Goal: Task Accomplishment & Management: Use online tool/utility

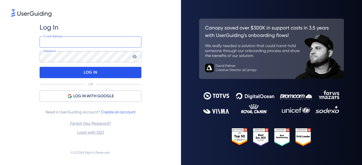
type input "[EMAIL_ADDRESS][DOMAIN_NAME]"
click at [103, 74] on div "LOG IN" at bounding box center [91, 72] width 102 height 11
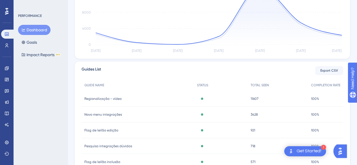
scroll to position [201, 0]
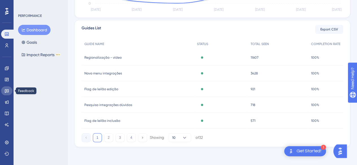
click at [8, 91] on icon at bounding box center [7, 92] width 4 height 4
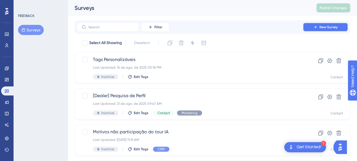
click at [333, 25] on span "New Survey" at bounding box center [329, 27] width 18 height 5
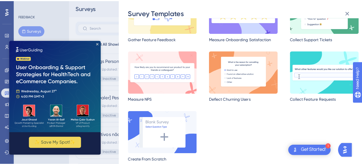
scroll to position [51, 0]
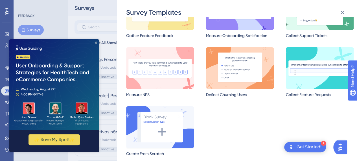
click at [168, 125] on img at bounding box center [160, 127] width 68 height 42
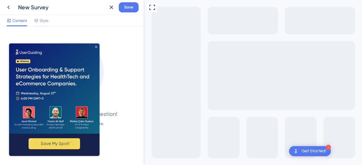
click at [97, 47] on icon "Close Preview" at bounding box center [96, 47] width 2 height 2
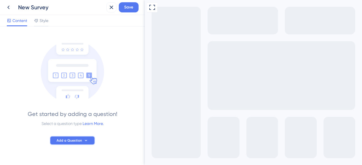
click at [84, 141] on icon at bounding box center [86, 140] width 5 height 5
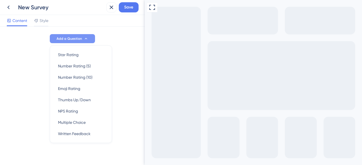
scroll to position [102, 0]
click at [81, 133] on span "Written Feedback" at bounding box center [74, 133] width 32 height 7
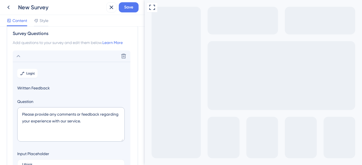
scroll to position [33, 0]
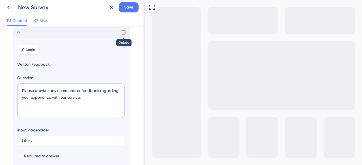
click at [123, 31] on icon at bounding box center [124, 33] width 6 height 6
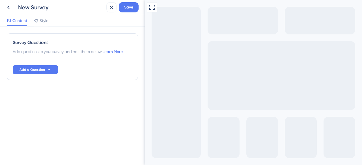
scroll to position [0, 0]
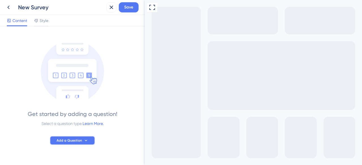
click at [70, 142] on span "Add a Question" at bounding box center [69, 140] width 25 height 5
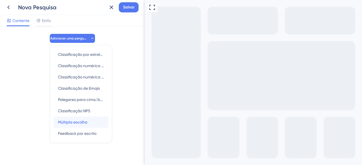
click at [79, 123] on font "Múltipla escolha" at bounding box center [72, 122] width 29 height 5
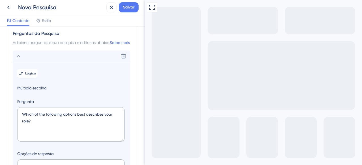
scroll to position [40, 0]
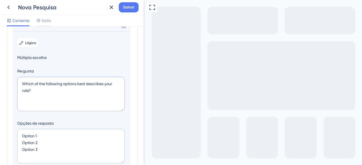
click at [68, 99] on textarea "Which of the following options best describes your role?" at bounding box center [70, 94] width 107 height 34
click at [43, 98] on textarea "Which of the following options best describes your role?" at bounding box center [70, 94] width 107 height 34
drag, startPoint x: 28, startPoint y: 97, endPoint x: 20, endPoint y: 86, distance: 14.1
click at [20, 86] on textarea "Which of the following options best describes your role?" at bounding box center [70, 94] width 107 height 34
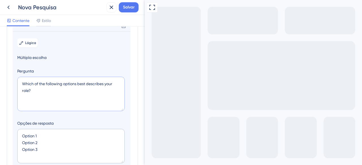
paste textarea "Já aconteceu de você receber um veículo como entrada e depois não conseguir ven…"
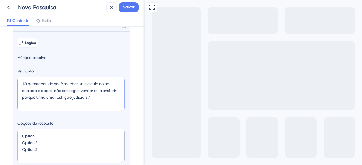
click at [88, 104] on textarea "Já aconteceu de você receber um veículo como entrada e depois não conseguir ven…" at bounding box center [70, 94] width 107 height 34
type textarea "Já aconteceu de você receber um veículo como entrada e depois não conseguir ven…"
click at [34, 143] on textarea "Option 1 Option 2 Option 3" at bounding box center [70, 146] width 107 height 34
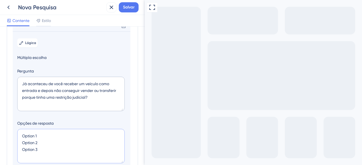
paste textarea "• Sim, já aconteceu comigo"
type textarea "• Sim, já aconteceu comigoOption 2 Option 3"
type input "84"
click at [28, 142] on textarea "• Sim, já aconteceu comigoOption 2 Option 3" at bounding box center [70, 146] width 107 height 34
click at [43, 150] on textarea "Sim, já aconteceu comigoOption 2 Option 3" at bounding box center [70, 146] width 107 height 34
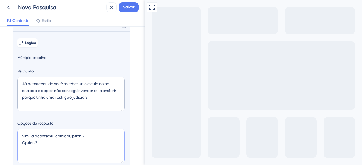
click at [43, 150] on textarea "Sim, já aconteceu comigoOption 2 Option 3" at bounding box center [70, 146] width 107 height 34
paste textarea "• Não aconteceu comigo, mas conheço quem já passou por isso"
drag, startPoint x: 31, startPoint y: 149, endPoint x: 13, endPoint y: 148, distance: 17.8
click at [13, 148] on section "Lógica Múltipla escolha Pergunta Já aconteceu de você receber um veículo como e…" at bounding box center [72, 134] width 118 height 207
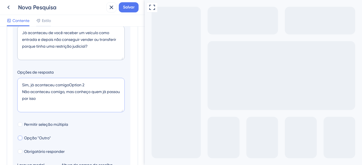
scroll to position [96, 0]
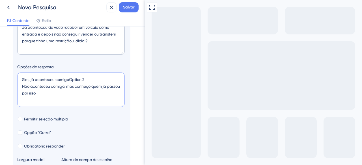
click at [32, 106] on textarea "Sim, já aconteceu comigoOption 2 Não aconteceu comigo, mas conheço quem já pass…" at bounding box center [70, 90] width 107 height 34
click at [65, 104] on textarea "Sim, já aconteceu comigoOption 2 Não aconteceu comigo, mas conheço quem já pass…" at bounding box center [70, 90] width 107 height 34
paste textarea "• Nunca ouvi falar disso"
type textarea "Sim, já aconteceu comigoOption 2 Não aconteceu comigo, mas conheço quem já pass…"
type input "128"
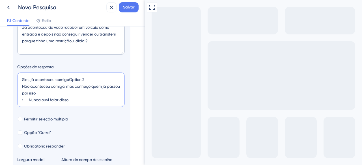
drag, startPoint x: 30, startPoint y: 107, endPoint x: 21, endPoint y: 107, distance: 9.1
click at [21, 107] on textarea "Sim, já aconteceu comigoOption 2 Não aconteceu comigo, mas conheço quem já pass…" at bounding box center [70, 90] width 107 height 34
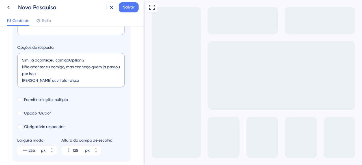
scroll to position [124, 0]
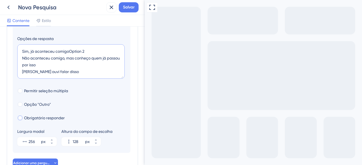
type textarea "Sim, já aconteceu comigoOption 2 Não aconteceu comigo, mas conheço quem já pass…"
click at [51, 120] on font "Obrigatório responder" at bounding box center [44, 118] width 41 height 5
checkbox input "true"
click at [52, 142] on icon at bounding box center [51, 139] width 3 height 3
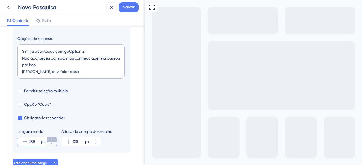
click at [52, 142] on icon at bounding box center [51, 139] width 3 height 3
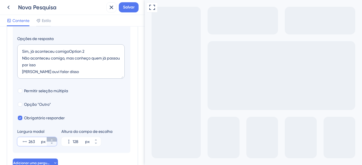
click at [52, 142] on icon at bounding box center [51, 139] width 3 height 3
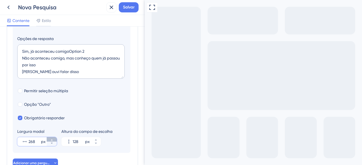
click at [52, 142] on icon at bounding box center [51, 139] width 3 height 3
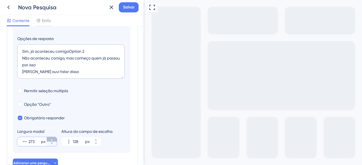
click at [52, 142] on icon at bounding box center [51, 139] width 3 height 3
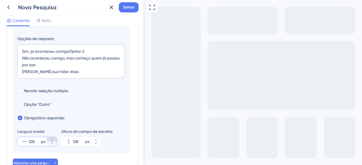
click at [52, 142] on icon at bounding box center [51, 139] width 3 height 3
type input "329"
drag, startPoint x: 69, startPoint y: 58, endPoint x: 89, endPoint y: 58, distance: 19.5
click at [89, 58] on textarea "Sim, já aconteceu comigoOption 2 Não aconteceu comigo, mas conheço quem já pass…" at bounding box center [70, 61] width 107 height 34
type textarea "Sim, já aconteceu comigo Não aconteceu comigo, mas conheço quem já passou por i…"
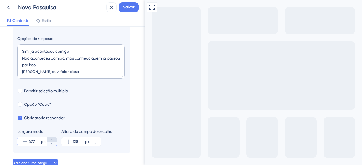
click at [53, 142] on icon at bounding box center [51, 139] width 3 height 3
click at [50, 142] on icon at bounding box center [51, 139] width 3 height 3
click at [52, 145] on icon at bounding box center [51, 143] width 3 height 3
click at [51, 141] on icon at bounding box center [52, 140] width 2 height 1
type input "512"
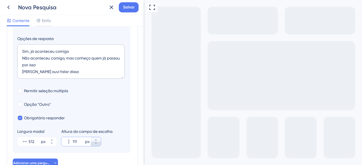
click at [94, 145] on icon at bounding box center [95, 143] width 3 height 3
click at [97, 142] on icon at bounding box center [95, 139] width 3 height 3
type input "130"
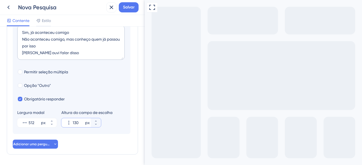
scroll to position [168, 0]
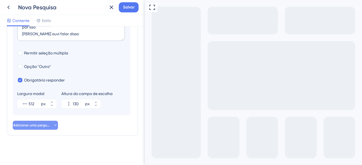
click at [41, 125] on font "Adicionar uma pergunta" at bounding box center [33, 125] width 40 height 4
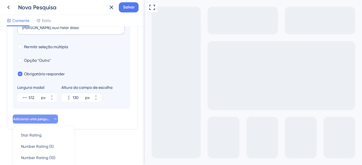
scroll to position [255, 0]
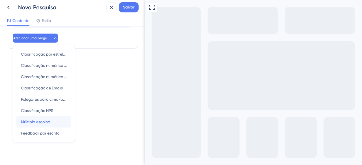
click at [46, 121] on font "Múltipla escolha" at bounding box center [35, 122] width 29 height 5
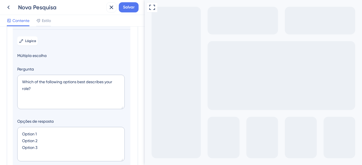
scroll to position [55, 0]
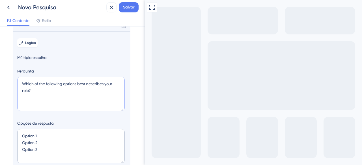
drag, startPoint x: 23, startPoint y: 90, endPoint x: 8, endPoint y: 84, distance: 16.3
click at [8, 84] on div "Perguntas da Pesquisa Adicione perguntas à sua pesquisa e edite-as abaixo. Saib…" at bounding box center [72, 118] width 131 height 281
paste textarea "As consultas de histórico veicular que você usa verificam se há processos na ju…"
type textarea "As consultas de histórico veicular que você usa verificam se há processos na ju…"
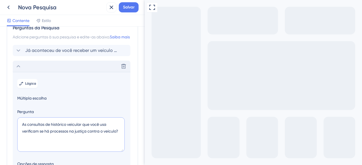
scroll to position [0, 0]
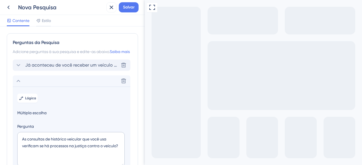
click at [71, 68] on font "Já aconteceu de você receber um veículo como entrada e depois não conseguir ven…" at bounding box center [168, 64] width 286 height 5
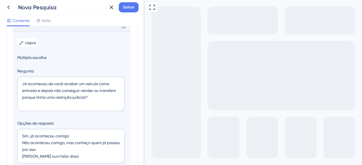
scroll to position [40, 0]
drag, startPoint x: 22, startPoint y: 89, endPoint x: 93, endPoint y: 104, distance: 72.7
click at [93, 104] on textarea "Já aconteceu de você receber um veículo como entrada e depois não conseguir ven…" at bounding box center [70, 94] width 107 height 34
paste textarea "Em sua experiência com compra e venda de veículos, alguma vez você já sofreu co…"
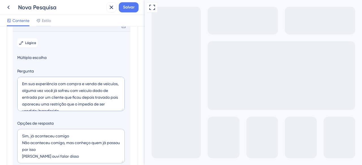
scroll to position [2, 0]
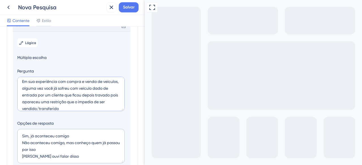
click at [29, 103] on textarea "Em sua experiência com compra e venda de veículos, alguma vez você já sofreu co…" at bounding box center [70, 94] width 107 height 34
click at [22, 101] on textarea "Em sua experiência com compra e venda de veículos, alguma vez você já sofreu co…" at bounding box center [70, 94] width 107 height 34
drag, startPoint x: 94, startPoint y: 102, endPoint x: 103, endPoint y: 100, distance: 9.0
click at [103, 100] on textarea "Em sua experiência com compra e venda de veículos, alguma vez você já sofreu co…" at bounding box center [70, 94] width 107 height 34
click at [113, 102] on textarea "Em sua experiência com compra e venda de veículos, alguma vez você já sofreu co…" at bounding box center [70, 94] width 107 height 34
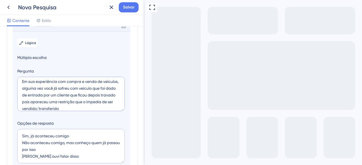
click at [109, 102] on textarea "Em sua experiência com compra e venda de veículos, alguma vez você já sofreu co…" at bounding box center [70, 94] width 107 height 34
click at [94, 101] on textarea "Em sua experiência com compra e venda de veículos, alguma vez você já sofreu co…" at bounding box center [70, 94] width 107 height 34
click at [35, 108] on textarea "Em sua experiência com compra e venda de veículos, alguma vez você já sofreu co…" at bounding box center [70, 94] width 107 height 34
click at [61, 110] on textarea "Em sua experiência com compra e venda de veículos, alguma vez você já sofreu co…" at bounding box center [70, 94] width 107 height 34
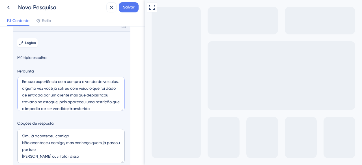
scroll to position [14, 0]
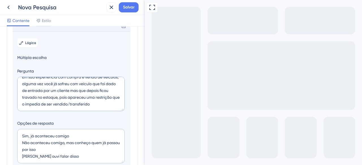
click at [73, 111] on textarea "Em sua experiência com compra e venda de veículos, alguma vez você já sofreu co…" at bounding box center [70, 94] width 107 height 34
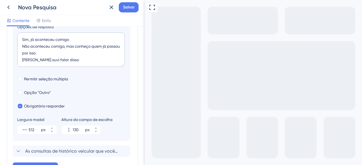
scroll to position [184, 0]
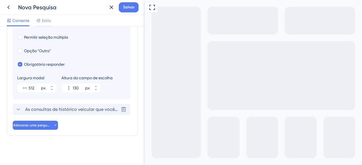
type textarea "Em sua experiência com compra e venda de veículos, alguma vez você já sofreu co…"
click at [65, 110] on font "As consultas de histórico veicular que você usa verificam se há processos de ju…" at bounding box center [130, 109] width 211 height 5
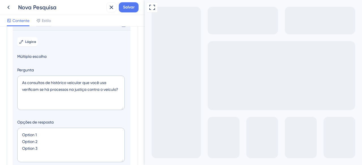
scroll to position [55, 0]
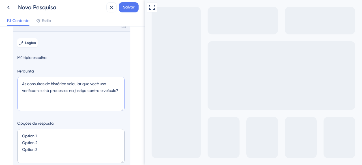
click at [74, 93] on textarea "As consultas de histórico veicular que você usa verificam se há processos na ju…" at bounding box center [70, 94] width 107 height 34
paste textarea "empresas de checagem ao histórico veicular que você utiliza consultam as base d…"
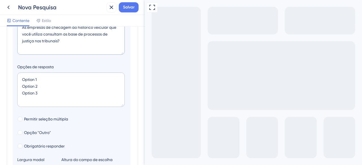
type textarea "As empresas de checagem ao histórico veicular que você utiliza consultam as bas…"
click at [32, 85] on textarea "Option 1 Option 2 Option 3" at bounding box center [70, 90] width 107 height 34
drag, startPoint x: 45, startPoint y: 103, endPoint x: 14, endPoint y: 82, distance: 38.0
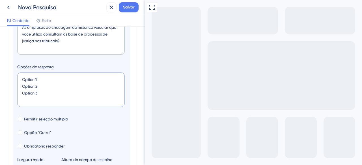
click at [14, 82] on section "Lógica Múltipla escolha Pergunta As empresas de checagem ao histórico veicular …" at bounding box center [72, 78] width 118 height 207
paste textarea "• Sim • Não • Não sei"
drag, startPoint x: 30, startPoint y: 98, endPoint x: 21, endPoint y: 98, distance: 8.2
click at [21, 98] on textarea "• Sim • Não • Não sei" at bounding box center [70, 90] width 107 height 34
drag, startPoint x: 31, startPoint y: 92, endPoint x: 15, endPoint y: 92, distance: 16.1
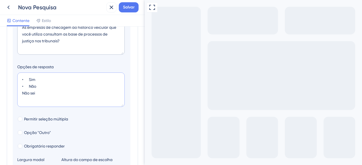
click at [15, 92] on section "Lógica Múltipla escolha Pergunta As empresas de checagem ao histórico veicular …" at bounding box center [72, 78] width 118 height 207
click at [31, 95] on textarea "• Sim • Não Não sei" at bounding box center [70, 90] width 107 height 34
click at [30, 93] on textarea "• Sim • Não Não sei" at bounding box center [70, 90] width 107 height 34
drag, startPoint x: 30, startPoint y: 92, endPoint x: 16, endPoint y: 92, distance: 13.8
click at [16, 92] on section "Lógica Múltipla escolha Pergunta As empresas de checagem ao histórico veicular …" at bounding box center [72, 78] width 118 height 207
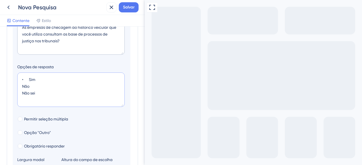
drag, startPoint x: 30, startPoint y: 87, endPoint x: 20, endPoint y: 87, distance: 10.2
click at [20, 87] on textarea "• Sim Não Não sei" at bounding box center [70, 90] width 107 height 34
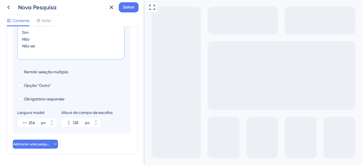
scroll to position [168, 0]
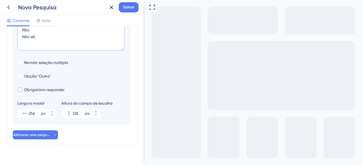
type textarea "Sim Não Não sei"
click at [20, 92] on div at bounding box center [20, 90] width 5 height 5
checkbox input "true"
click at [42, 137] on font "Adicionar uma pergunta" at bounding box center [33, 135] width 40 height 4
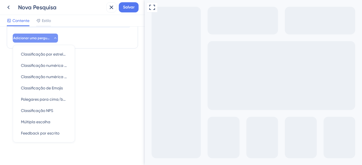
scroll to position [271, 0]
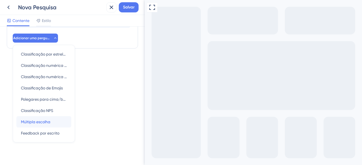
click at [42, 124] on font "Múltipla escolha" at bounding box center [35, 122] width 29 height 5
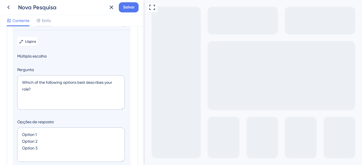
scroll to position [71, 0]
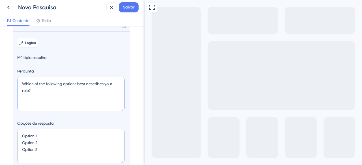
click at [49, 95] on textarea "Which of the following options best describes your role?" at bounding box center [70, 94] width 107 height 34
paste textarea "Quanto você paga hoje por cada consulta de histórico veicular"
type textarea "Quanto você paga hoje por cada consulta de histórico veicular?"
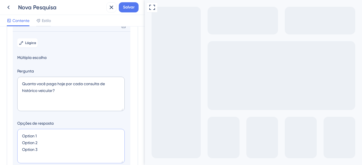
click at [37, 141] on textarea "Option 1 Option 2 Option 3" at bounding box center [70, 146] width 107 height 34
drag, startPoint x: 39, startPoint y: 156, endPoint x: 8, endPoint y: 138, distance: 35.7
click at [9, 138] on div "Perguntas da Pesquisa Adicione perguntas à sua pesquisa e edite-as abaixo. Saib…" at bounding box center [72, 110] width 131 height 296
paste textarea "• Menos de R$ 15 • Entre R$ 15 e R$ 30 • Mais de R$ 30"
drag, startPoint x: 31, startPoint y: 141, endPoint x: 15, endPoint y: 140, distance: 15.6
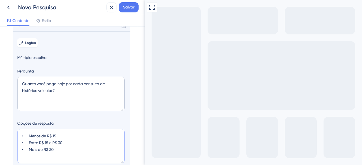
click at [15, 140] on section "Lógica Múltipla escolha Pergunta Quanto você paga hoje por cada consulta de his…" at bounding box center [72, 134] width 118 height 207
drag, startPoint x: 30, startPoint y: 148, endPoint x: 17, endPoint y: 152, distance: 13.7
click at [13, 147] on section "Lógica Múltipla escolha Pergunta Quanto você paga hoje por cada consulta de his…" at bounding box center [72, 134] width 118 height 207
drag, startPoint x: 30, startPoint y: 156, endPoint x: 14, endPoint y: 153, distance: 16.5
click at [14, 153] on section "Lógica Múltipla escolha Pergunta Quanto você paga hoje por cada consulta de his…" at bounding box center [72, 134] width 118 height 207
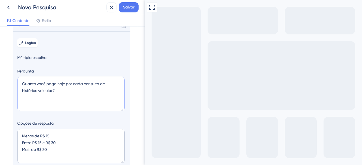
drag, startPoint x: 66, startPoint y: 103, endPoint x: 13, endPoint y: 90, distance: 54.1
click at [13, 90] on section "Lógica Múltipla escolha Pergunta Quanto você paga hoje por cada consulta de his…" at bounding box center [72, 134] width 118 height 207
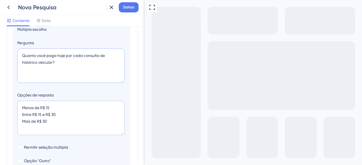
scroll to position [128, 0]
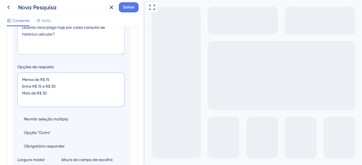
click at [32, 99] on textarea "Menos de R$ 15 Entre R$ 15 e R$ 30 Mais de R$ 30" at bounding box center [70, 90] width 107 height 34
type textarea "Menos de R$ 15 Entre R$ 15 e R$ 30 Entre R$ 35 e R$ 40 E"
type input "172"
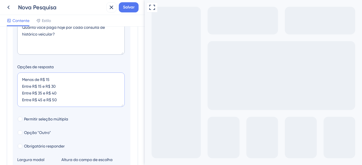
scroll to position [2, 0]
type textarea "Menos de R$ 15 Entre R$ 15 e R$ 30 Entre R$ 35 e R$ 40 Entre R$ 45 e R$ 50 M"
type input "216"
click at [77, 35] on textarea "Quanto você paga hoje por cada consulta de histórico veicular?" at bounding box center [70, 37] width 107 height 34
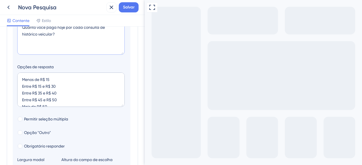
click at [77, 35] on textarea "Quanto você paga hoje por cada consulta de histórico veicular?" at bounding box center [70, 37] width 107 height 34
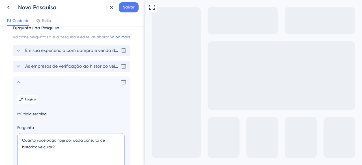
scroll to position [128, 0]
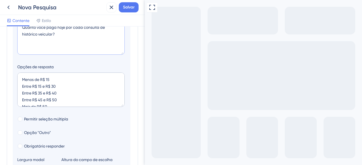
click at [92, 47] on textarea "Quanto você paga hoje por cada consulta de histórico veicular?" at bounding box center [70, 37] width 107 height 34
click at [66, 105] on textarea "Menos de R$ 15 Entre R$ 15 e R$ 30 Entre R$ 35 e R$ 40 Entre R$ 45 e R$ 50 Mais…" at bounding box center [70, 90] width 107 height 34
type textarea "Menos de R$ 15 Entre R$ 15 e R$ 30 Entre R$ 35 e R$ 40 Entre R$ 45 e R$ 50 Mais…"
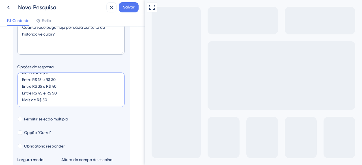
type input "260"
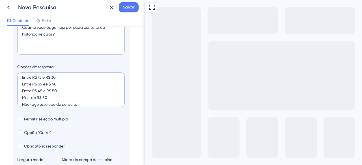
scroll to position [16, 0]
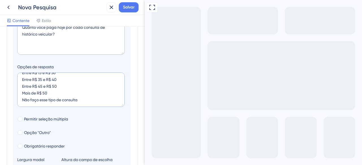
type textarea "Menos de R$ 15 Entre R$ 15 e R$ 30 Entre R$ 35 e R$ 40 Entre R$ 45 e R$ 50 Mais…"
type input "304"
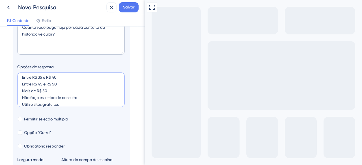
type textarea "Menos de R$ 15 Entre R$ 15 e R$ 30 Entre R$ 35 e R$ 40 Entre R$ 45 e R$ 50 Mais…"
click at [90, 133] on section "Lógica Múltipla escolha Pergunta Quanto você paga hoje por cada consulta de his…" at bounding box center [72, 78] width 118 height 207
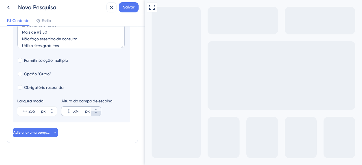
scroll to position [200, 0]
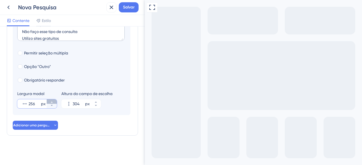
click at [53, 100] on button "256 px" at bounding box center [52, 101] width 10 height 5
click at [53, 100] on button "257 px" at bounding box center [52, 101] width 10 height 5
click at [53, 100] on button "258 px" at bounding box center [52, 101] width 10 height 5
click at [53, 100] on button "259 px" at bounding box center [52, 101] width 10 height 5
click at [53, 100] on button "260 px" at bounding box center [52, 101] width 10 height 5
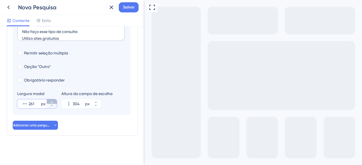
click at [53, 100] on button "261 px" at bounding box center [52, 101] width 10 height 5
click at [53, 100] on button "262 px" at bounding box center [52, 101] width 10 height 5
click at [53, 100] on button "263 px" at bounding box center [52, 101] width 10 height 5
click at [53, 100] on button "264 px" at bounding box center [52, 101] width 10 height 5
click at [53, 100] on button "265 px" at bounding box center [52, 101] width 10 height 5
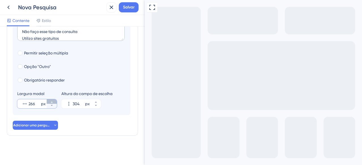
click at [53, 100] on button "266 px" at bounding box center [52, 101] width 10 height 5
click at [53, 100] on button "267 px" at bounding box center [52, 101] width 10 height 5
click at [53, 100] on button "268 px" at bounding box center [52, 101] width 10 height 5
click at [53, 100] on button "269 px" at bounding box center [52, 101] width 10 height 5
click at [53, 100] on button "270 px" at bounding box center [52, 101] width 10 height 5
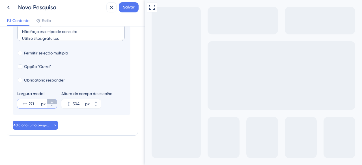
click at [53, 100] on button "271 px" at bounding box center [52, 101] width 10 height 5
click at [53, 100] on button "272 px" at bounding box center [52, 101] width 10 height 5
click at [53, 100] on button "273 px" at bounding box center [52, 101] width 10 height 5
click at [53, 100] on button "274 px" at bounding box center [52, 101] width 10 height 5
click at [53, 100] on button "275 px" at bounding box center [52, 101] width 10 height 5
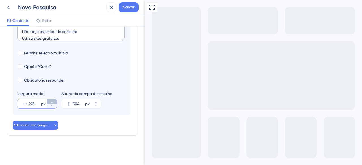
click at [53, 100] on button "276 px" at bounding box center [52, 101] width 10 height 5
click at [53, 100] on button "277 px" at bounding box center [52, 101] width 10 height 5
click at [53, 100] on button "278 px" at bounding box center [52, 101] width 10 height 5
click at [53, 100] on button "279 px" at bounding box center [52, 101] width 10 height 5
type input "280"
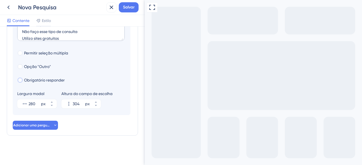
click at [20, 80] on div at bounding box center [20, 80] width 5 height 5
checkbox input "true"
click at [31, 124] on font "Adicionar uma pergunta" at bounding box center [33, 125] width 40 height 4
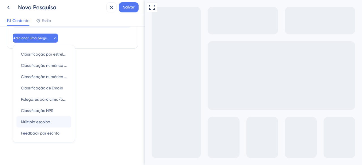
scroll to position [287, 0]
click at [41, 120] on font "Múltipla escolha" at bounding box center [35, 122] width 29 height 5
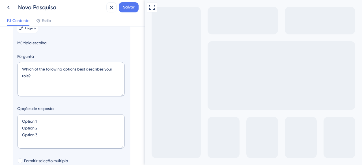
scroll to position [87, 0]
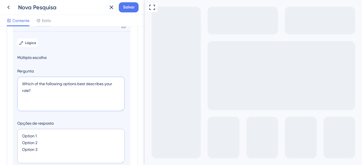
drag, startPoint x: 43, startPoint y: 97, endPoint x: 16, endPoint y: 86, distance: 29.2
click at [16, 87] on section "Lógica Múltipla escolha Pergunta Which of the following options best describes …" at bounding box center [72, 134] width 118 height 207
paste textarea "eria relevante ter, no Cockpit da Webmotors, uma ferramenta de inteligência art…"
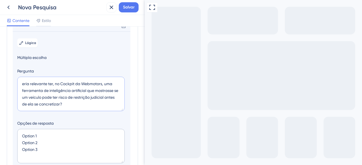
click at [23, 90] on textarea "eria relevante ter, no Cockpit da Webmotors, uma ferramenta de inteligência art…" at bounding box center [70, 94] width 107 height 34
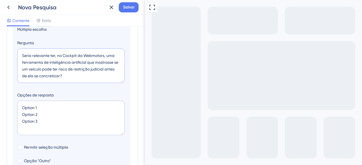
type textarea "Seria relevante ter, no Cockpit da Webmotors, uma ferramenta de inteligência ar…"
drag, startPoint x: 45, startPoint y: 125, endPoint x: 2, endPoint y: 112, distance: 44.9
click at [2, 112] on div "Perguntas da Pesquisa Adicione perguntas à sua pesquisa e edite-as abaixo. Saib…" at bounding box center [72, 96] width 145 height 139
paste textarea "• Muito relevante • Pouco relevante • Nada relevante • Não sei opinar"
type textarea "• Muito relevante • Pouco relevante • Nada relevante • Não sei opinar"
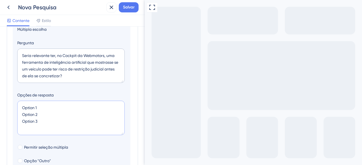
type input "172"
drag, startPoint x: 31, startPoint y: 113, endPoint x: 15, endPoint y: 111, distance: 16.5
click at [15, 111] on section "Lógica Múltipla escolha Pergunta Seria relevante ter, no Cockpit da Webmotors, …" at bounding box center [72, 106] width 118 height 207
drag, startPoint x: 27, startPoint y: 118, endPoint x: 14, endPoint y: 120, distance: 12.8
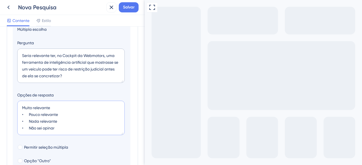
click at [14, 120] on section "Lógica Múltipla escolha Pergunta Seria relevante ter, no Cockpit da Webmotors, …" at bounding box center [72, 106] width 118 height 207
drag, startPoint x: 30, startPoint y: 125, endPoint x: 13, endPoint y: 127, distance: 16.8
click at [13, 127] on section "Lógica Múltipla escolha Pergunta Seria relevante ter, no Cockpit da Webmotors, …" at bounding box center [72, 106] width 118 height 207
drag, startPoint x: 30, startPoint y: 132, endPoint x: 13, endPoint y: 131, distance: 16.4
click at [13, 131] on section "Lógica Múltipla escolha Pergunta Seria relevante ter, no Cockpit da Webmotors, …" at bounding box center [72, 106] width 118 height 207
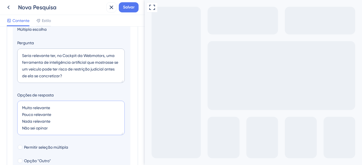
type textarea "Muito relevante Pouco relevante Nada relevante Não sei opinar"
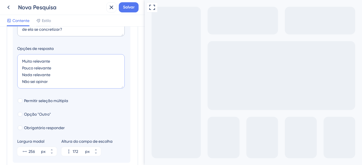
scroll to position [200, 0]
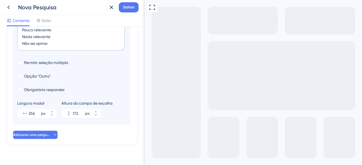
click at [34, 137] on font "Adicionar uma pergunta" at bounding box center [33, 135] width 40 height 4
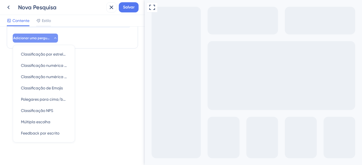
scroll to position [303, 0]
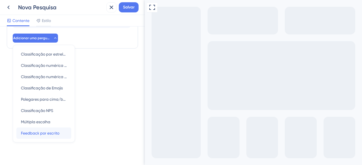
click at [52, 134] on font "Feedback por escrito" at bounding box center [40, 133] width 38 height 5
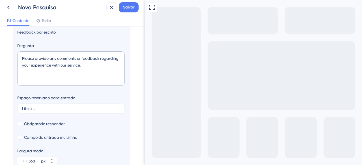
scroll to position [103, 0]
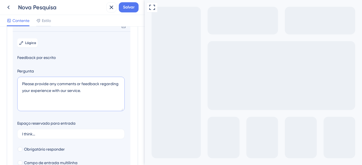
drag, startPoint x: 84, startPoint y: 97, endPoint x: 16, endPoint y: 89, distance: 68.3
click at [16, 89] on section "Lógica Feedback por escrito Pergunta Please provide any comments or feedback re…" at bounding box center [72, 114] width 118 height 167
paste textarea "or favor, justifique a sua resposta:"
type textarea "Por favor, justifique a sua resposta:"
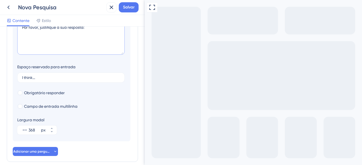
scroll to position [188, 0]
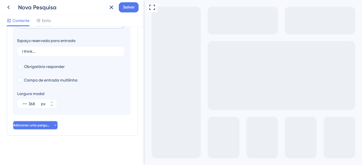
click at [32, 127] on font "Adicionar uma pergunta" at bounding box center [33, 125] width 40 height 4
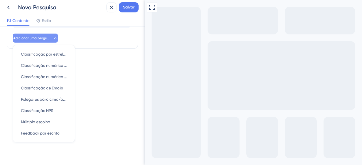
scroll to position [279, 0]
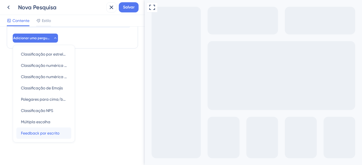
click at [38, 134] on font "Feedback por escrito" at bounding box center [40, 133] width 38 height 5
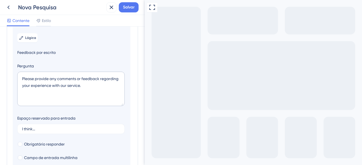
scroll to position [119, 0]
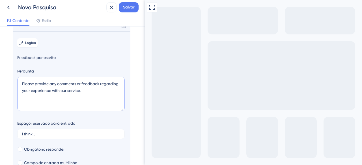
drag, startPoint x: 82, startPoint y: 99, endPoint x: 21, endPoint y: 88, distance: 62.1
click at [21, 88] on textarea "Please provide any comments or feedback regarding your experience with our serv…" at bounding box center [70, 94] width 107 height 34
paste textarea "or favor, insira o seu nome:"
drag, startPoint x: 66, startPoint y: 91, endPoint x: 1, endPoint y: 85, distance: 65.3
click at [1, 85] on div "Perguntas da Pesquisa Adicione perguntas à sua pesquisa e edite-as abaixo. Saib…" at bounding box center [72, 96] width 145 height 139
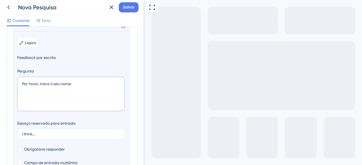
paste textarea "Qual o seu cargo atual?"
click at [65, 90] on textarea "Qual o seu cargo atual?" at bounding box center [70, 94] width 107 height 34
click at [64, 90] on textarea "Qual o seu cargo atual?" at bounding box center [70, 94] width 107 height 34
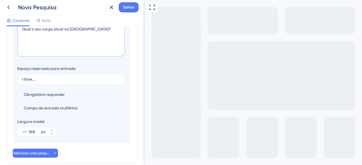
scroll to position [175, 0]
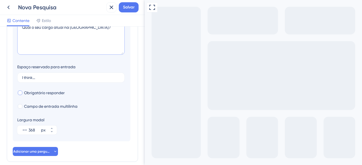
type textarea "Qual o seu cargo atual na loja?"
click at [20, 96] on label "Obrigatório responder" at bounding box center [40, 93] width 47 height 7
checkbox input "true"
click at [34, 154] on font "Adicionar uma pergunta" at bounding box center [33, 152] width 40 height 4
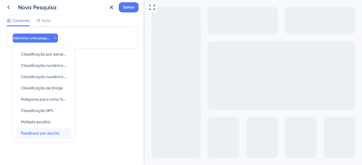
click at [43, 133] on font "Feedback por escrito" at bounding box center [40, 133] width 38 height 5
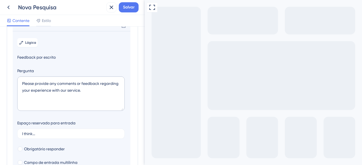
scroll to position [134, 0]
drag, startPoint x: 84, startPoint y: 99, endPoint x: 5, endPoint y: 83, distance: 81.2
click at [5, 83] on div "Perguntas da Pesquisa Adicione perguntas à sua pesquisa e edite-as abaixo. Saib…" at bounding box center [72, 96] width 145 height 139
paste textarea "or favor, insira o seu nome:"
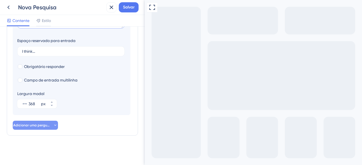
type textarea "Por favor, insira o seu nome:"
click at [33, 127] on font "Adicionar uma pergunta" at bounding box center [33, 125] width 40 height 4
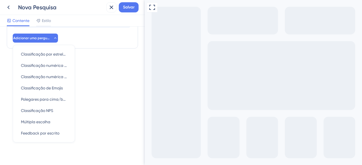
scroll to position [311, 0]
click at [49, 130] on span "Feedback por escrito" at bounding box center [40, 133] width 38 height 7
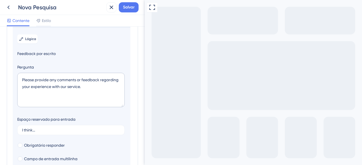
scroll to position [150, 0]
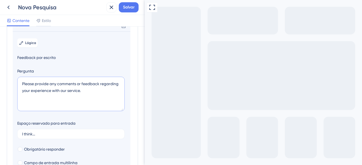
drag, startPoint x: 91, startPoint y: 97, endPoint x: 17, endPoint y: 83, distance: 75.1
click at [17, 83] on div "Pergunta Please provide any comments or feedback regarding your experience with…" at bounding box center [71, 90] width 108 height 45
paste textarea "Nome da loja"
click at [49, 90] on textarea "Para finalizar, Nome da loja:" at bounding box center [70, 94] width 107 height 34
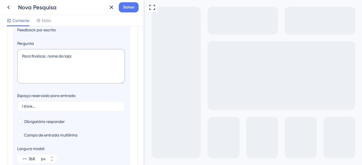
scroll to position [207, 0]
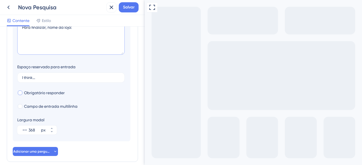
type textarea "Para finalizar, nome da loja:"
click at [19, 95] on div at bounding box center [20, 93] width 5 height 5
checkbox input "true"
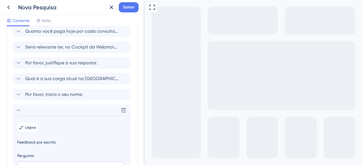
scroll to position [0, 0]
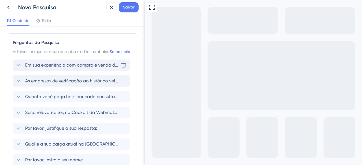
click at [60, 68] on font "Em sua experiência com compra e venda de veículos, alguma vez você já sofreu co…" at bounding box center [289, 64] width 528 height 5
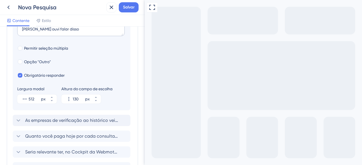
scroll to position [237, 0]
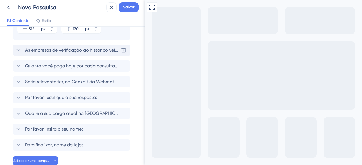
click at [56, 53] on font "As empresas de verificação ao histórico veicular que você utiliza consulta como…" at bounding box center [154, 49] width 258 height 5
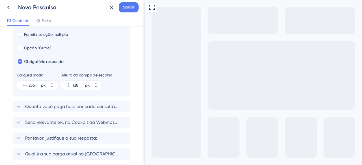
scroll to position [225, 0]
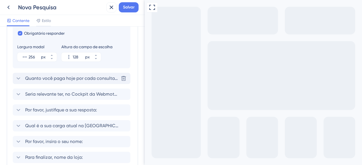
click at [59, 81] on font "Quanto você paga hoje por cada consulta de histórico veicular?" at bounding box center [92, 78] width 135 height 5
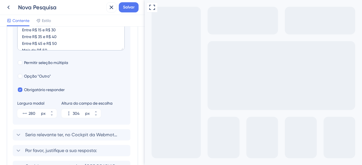
scroll to position [241, 0]
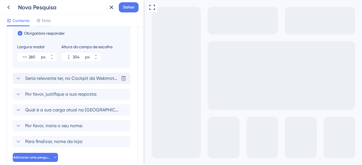
click at [59, 84] on div "Seria relevante ter, no Cockpit da Webmotors, uma ferramenta de inteligência ar…" at bounding box center [72, 78] width 118 height 11
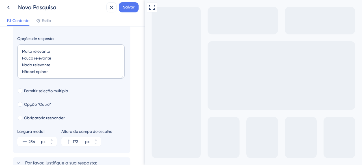
scroll to position [200, 0]
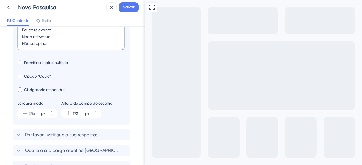
click at [21, 92] on div at bounding box center [20, 90] width 5 height 5
checkbox input "true"
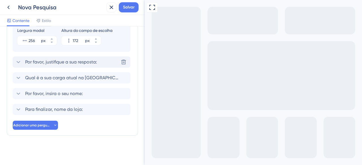
click at [58, 63] on font "Por favor, justifique a sua resposta:" at bounding box center [61, 61] width 72 height 5
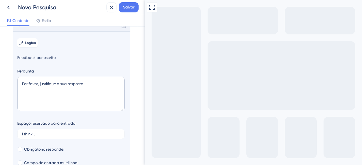
scroll to position [159, 0]
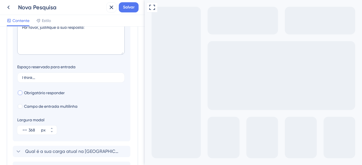
click at [22, 95] on div at bounding box center [20, 93] width 5 height 5
checkbox input "true"
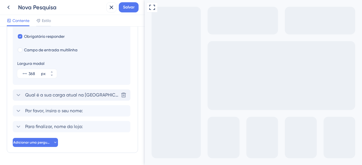
click at [64, 98] on font "Qual é a sua carga atual na loja?" at bounding box center [78, 94] width 107 height 5
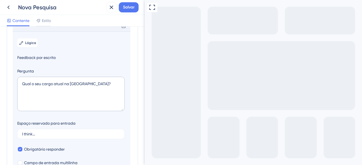
scroll to position [203, 0]
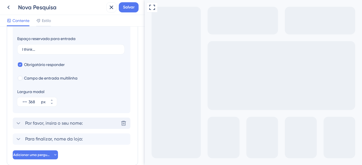
click at [63, 126] on font "Por favor, insira o seu nome:" at bounding box center [54, 123] width 58 height 5
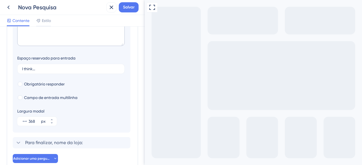
scroll to position [219, 0]
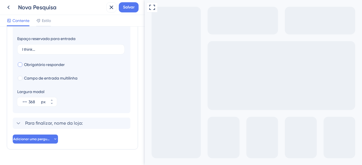
click at [20, 67] on div at bounding box center [20, 64] width 5 height 5
checkbox input "true"
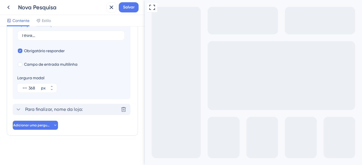
click at [57, 110] on font "Para finalizar, nome da loja:" at bounding box center [54, 109] width 58 height 5
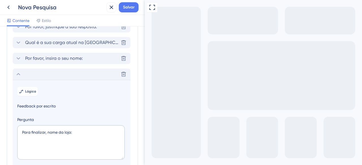
scroll to position [37, 0]
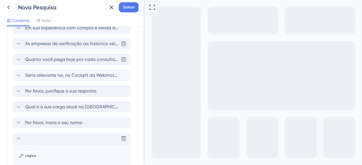
click at [23, 144] on div "Excluir" at bounding box center [72, 138] width 118 height 11
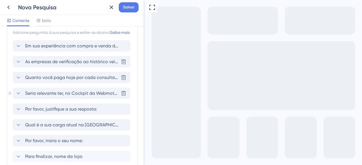
scroll to position [28, 0]
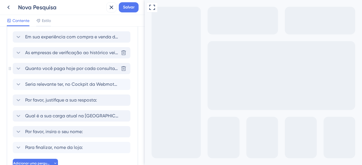
click at [55, 71] on font "Quanto você paga hoje por cada consulta de histórico veicular?" at bounding box center [92, 68] width 135 height 5
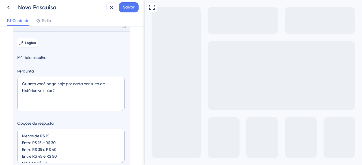
scroll to position [20, 0]
click at [55, 156] on textarea "Menos de R$ 15 Entre R$ 15 e R$ 30 Entre R$ 35 e R$ 40 Entre R$ 45 e R$ 50 Mais…" at bounding box center [70, 146] width 107 height 34
type textarea "Menos de R$ 15 Entre R$ 15 e R$ 30 Entre R$ 35 e R$ 40 Entre R$ 45 e R$ 50 Mais…"
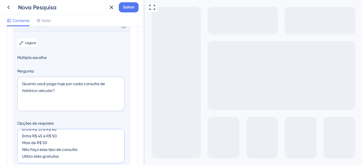
type input "260"
type textarea "Menos de R$ 15 Entre R$ 15 e R$ 30 Entre R$ 35 e R$ 40 Entre R$ 45 e R$ 50 Mais…"
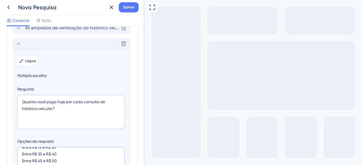
scroll to position [25, 0]
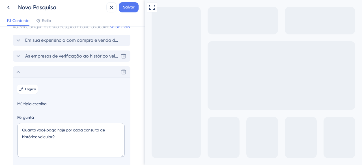
click at [17, 75] on icon at bounding box center [18, 72] width 7 height 7
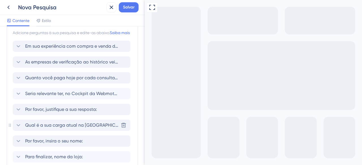
scroll to position [0, 0]
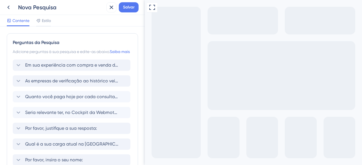
click at [52, 7] on font "Nova Pesquisa" at bounding box center [37, 7] width 38 height 7
click at [49, 7] on font "Nova Pesquisa" at bounding box center [37, 7] width 38 height 7
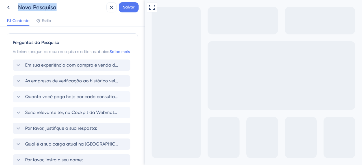
click at [49, 7] on font "Nova Pesquisa" at bounding box center [37, 7] width 38 height 7
click at [85, 7] on div "Nova Pesquisa" at bounding box center [61, 7] width 86 height 8
click at [126, 7] on font "Salvar" at bounding box center [129, 7] width 12 height 5
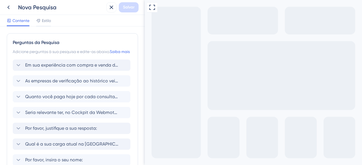
click at [38, 7] on font "Nova Pesquisa" at bounding box center [37, 7] width 38 height 7
click at [90, 7] on div "Nova Pesquisa" at bounding box center [61, 7] width 86 height 8
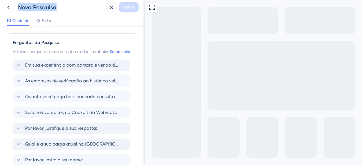
click at [90, 7] on div "Nova Pesquisa" at bounding box center [61, 7] width 86 height 8
click at [96, 7] on div "Nova Pesquisa" at bounding box center [61, 7] width 86 height 8
click at [79, 7] on div "Nova Pesquisa" at bounding box center [61, 7] width 86 height 8
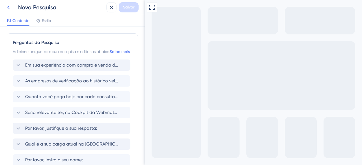
click at [9, 7] on icon at bounding box center [8, 7] width 7 height 7
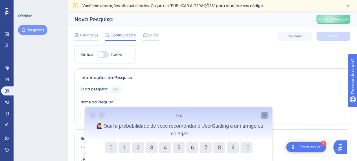
click at [263, 113] on icon "Pesquisa detalhada" at bounding box center [264, 115] width 5 height 5
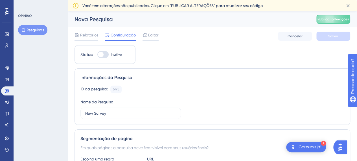
click at [121, 78] on font "Informações da Pesquisa" at bounding box center [107, 77] width 52 height 5
click at [120, 112] on input "New Survey" at bounding box center [130, 113] width 91 height 6
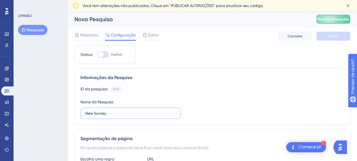
click at [120, 112] on input "New Survey" at bounding box center [130, 113] width 91 height 6
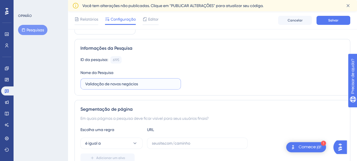
scroll to position [85, 0]
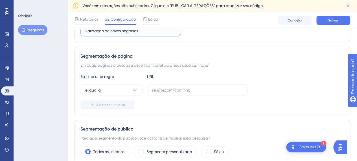
type input "Validação de novos negócios"
click at [123, 91] on button "é igual a" at bounding box center [112, 89] width 62 height 11
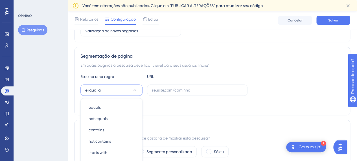
scroll to position [145, 0]
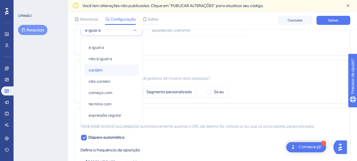
click at [108, 70] on div "contém contém" at bounding box center [112, 69] width 46 height 11
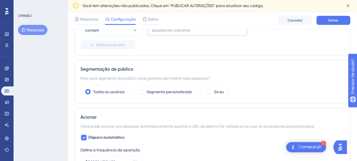
click at [191, 33] on label at bounding box center [197, 30] width 101 height 11
click at [191, 33] on input "text" at bounding box center [197, 30] width 91 height 6
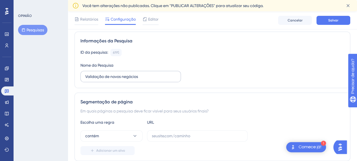
scroll to position [57, 0]
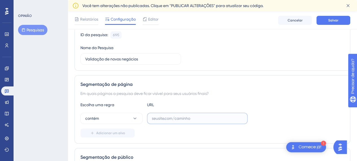
click at [166, 120] on input "text" at bounding box center [197, 118] width 91 height 6
paste input "https://www.cockpit.com.br"
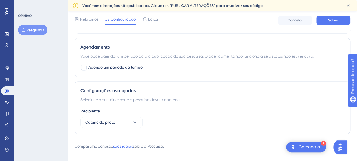
scroll to position [388, 0]
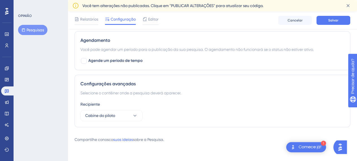
type input "https://www.cockpit.com.br"
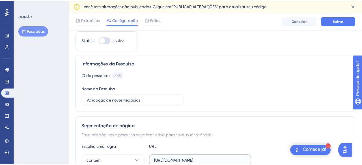
scroll to position [0, 0]
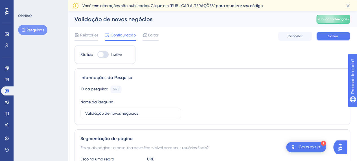
click at [340, 36] on button "Salvar" at bounding box center [334, 36] width 34 height 9
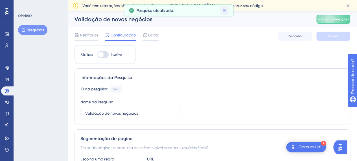
click at [224, 12] on icon at bounding box center [225, 11] width 6 height 6
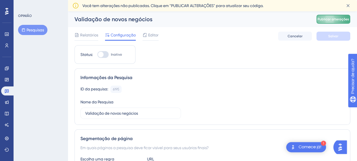
click at [336, 20] on font "Publicar alterações" at bounding box center [334, 19] width 32 height 4
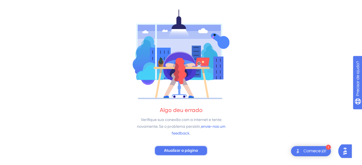
click at [182, 150] on font "Atualizar a página" at bounding box center [181, 150] width 34 height 5
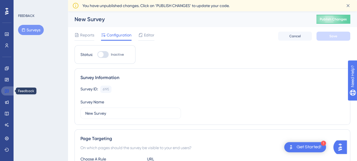
click at [7, 89] on icon at bounding box center [7, 91] width 5 height 5
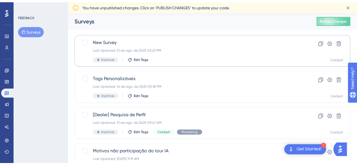
scroll to position [28, 0]
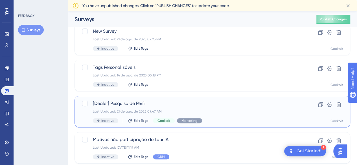
click at [170, 106] on span "[Dealer] Pesquisa de Perfil" at bounding box center [190, 103] width 194 height 7
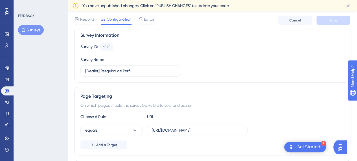
scroll to position [57, 0]
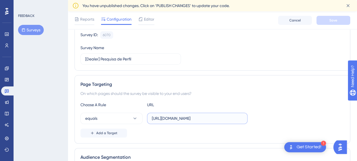
click at [175, 117] on input "[URL][DOMAIN_NAME]" at bounding box center [197, 118] width 91 height 6
click at [241, 98] on div "Page Targeting On which pages should the survey be visible to your end users? C…" at bounding box center [213, 109] width 276 height 68
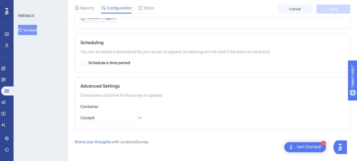
scroll to position [370, 0]
click at [312, 147] on div "Get Started!" at bounding box center [309, 147] width 25 height 6
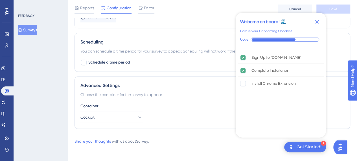
click at [227, 100] on div "Advanced Settings Choose the container for the survey to appear. Container Cock…" at bounding box center [213, 102] width 276 height 53
click at [291, 7] on span "Cancel" at bounding box center [296, 9] width 12 height 5
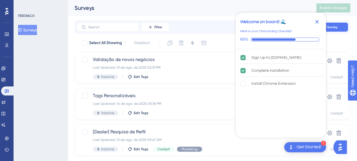
click at [315, 21] on icon "Close Checklist" at bounding box center [317, 21] width 7 height 7
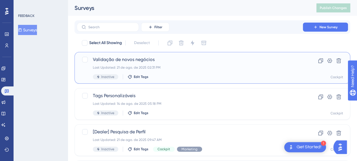
click at [110, 75] on span "Inactive" at bounding box center [107, 77] width 13 height 5
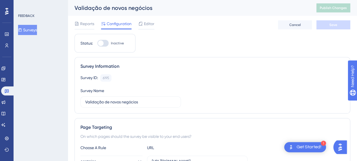
click at [104, 40] on div at bounding box center [102, 43] width 11 height 7
click at [97, 43] on input "Inactive" at bounding box center [97, 43] width 0 height 0
checkbox input "true"
click at [347, 24] on button "Save" at bounding box center [334, 24] width 34 height 9
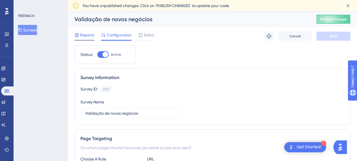
click at [88, 35] on span "Reports" at bounding box center [87, 35] width 14 height 7
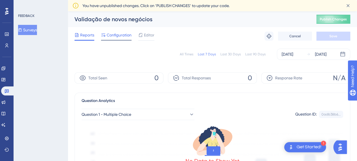
click at [118, 33] on span "Configuration" at bounding box center [119, 35] width 25 height 7
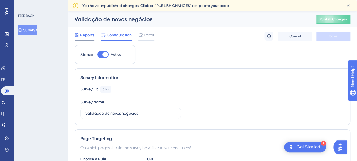
click at [79, 35] on div "Reports" at bounding box center [85, 35] width 20 height 7
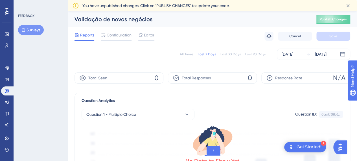
scroll to position [28, 0]
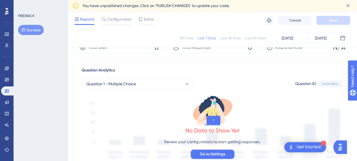
click at [220, 155] on span "Go to Settings" at bounding box center [212, 154] width 25 height 7
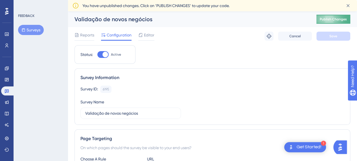
click at [340, 20] on span "Publish Changes" at bounding box center [333, 19] width 27 height 5
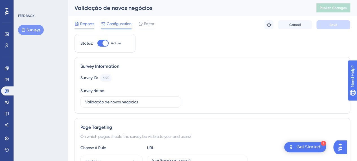
click at [82, 27] on span "Reports" at bounding box center [87, 23] width 14 height 7
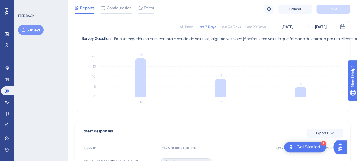
scroll to position [28, 0]
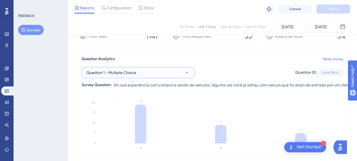
click at [135, 71] on span "Question 1 - Multiple Choice" at bounding box center [111, 72] width 50 height 7
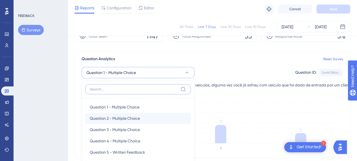
scroll to position [77, 0]
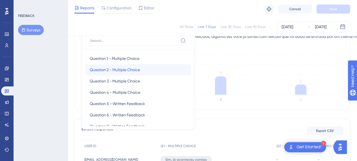
click at [120, 69] on span "Question 2 - Multiple Choice" at bounding box center [115, 69] width 50 height 7
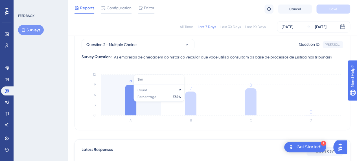
scroll to position [49, 0]
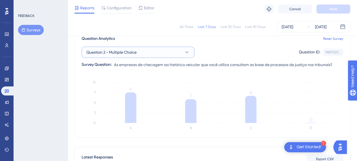
click at [138, 55] on button "Question 2 - Multiple Choice" at bounding box center [138, 52] width 113 height 11
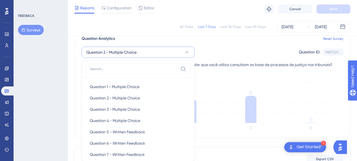
scroll to position [79, 0]
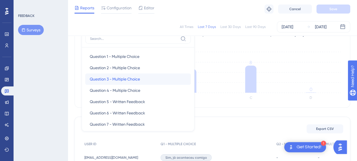
click at [129, 77] on span "Question 3 - Multiple Choice" at bounding box center [115, 79] width 50 height 7
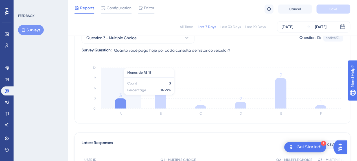
scroll to position [51, 0]
